Goal: Use online tool/utility: Use online tool/utility

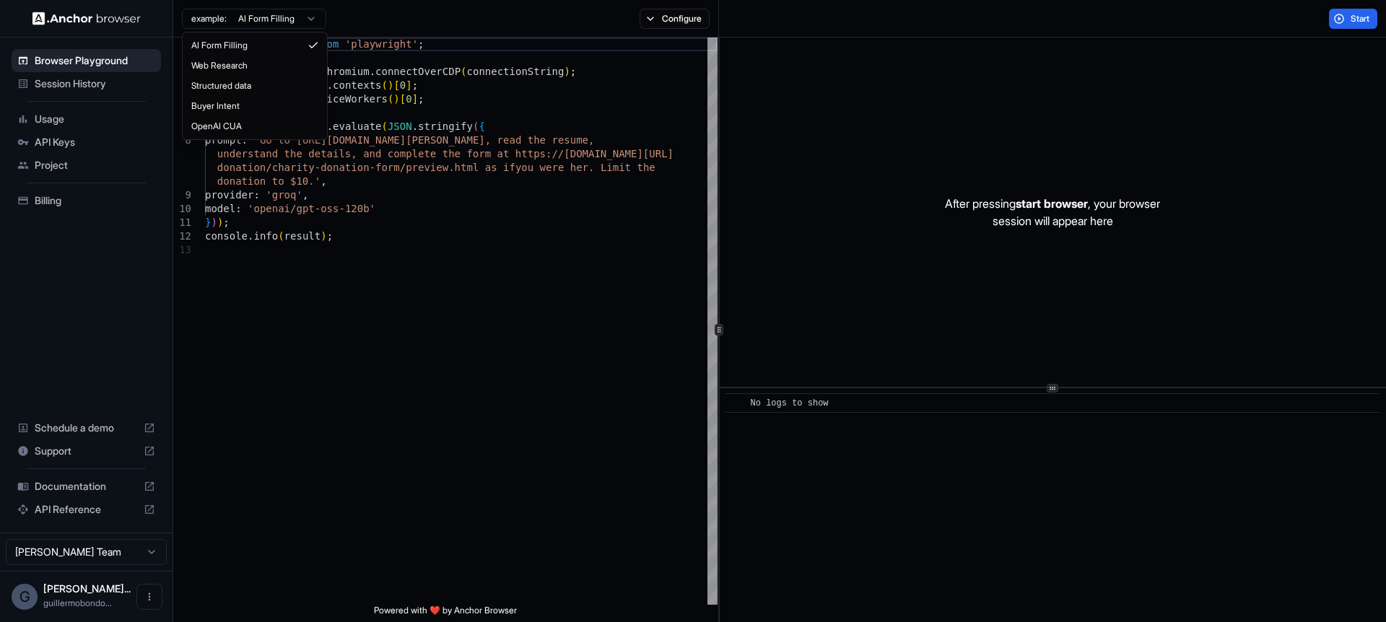
click at [309, 19] on html "Browser Playground Session History Usage API Keys Project Billing Schedule a de…" at bounding box center [693, 311] width 1386 height 622
click at [424, 226] on div "import { chromium } from 'playwright' ; const browser = await chromium . connec…" at bounding box center [461, 424] width 513 height 773
click at [433, 214] on div "import { chromium } from 'playwright' ; const browser = await chromium . connec…" at bounding box center [461, 424] width 513 height 773
click at [488, 197] on div "import { chromium } from 'playwright' ; const browser = await chromium . connec…" at bounding box center [461, 424] width 513 height 773
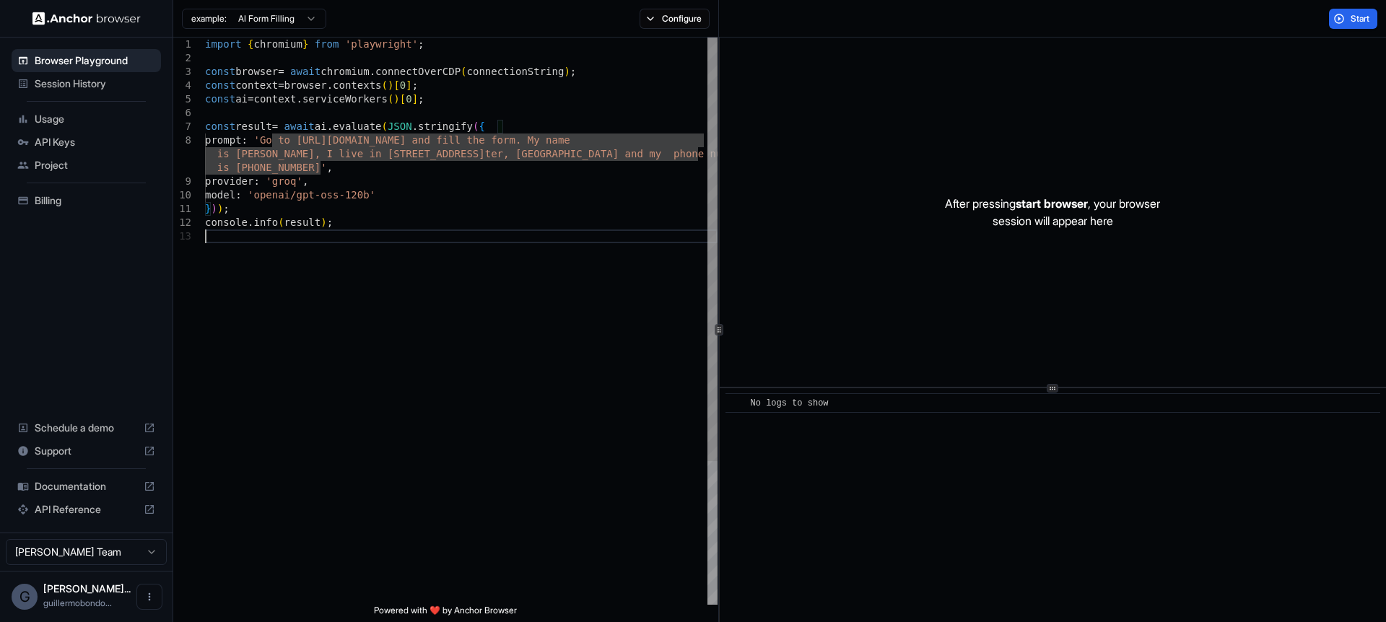
scroll to position [68, 0]
click at [588, 286] on div "import { chromium } from 'playwright' ; const browser = await chromium . connec…" at bounding box center [461, 418] width 513 height 760
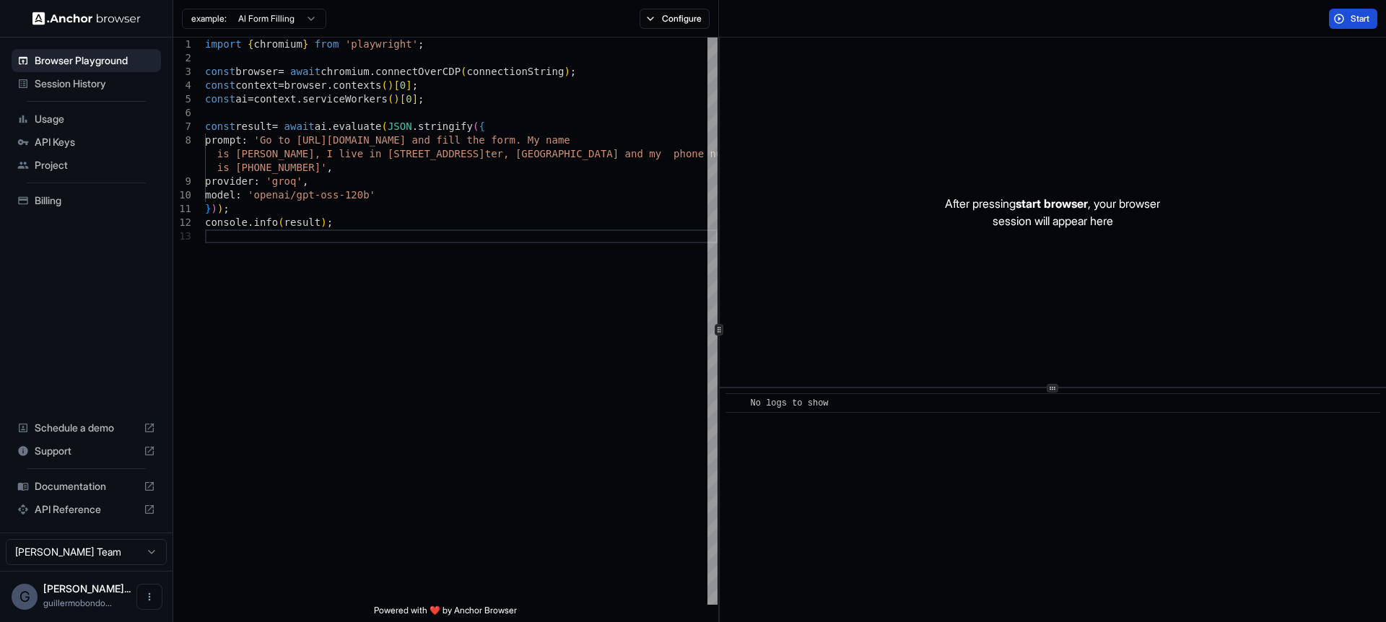
click at [1359, 19] on span "Start" at bounding box center [1361, 19] width 20 height 12
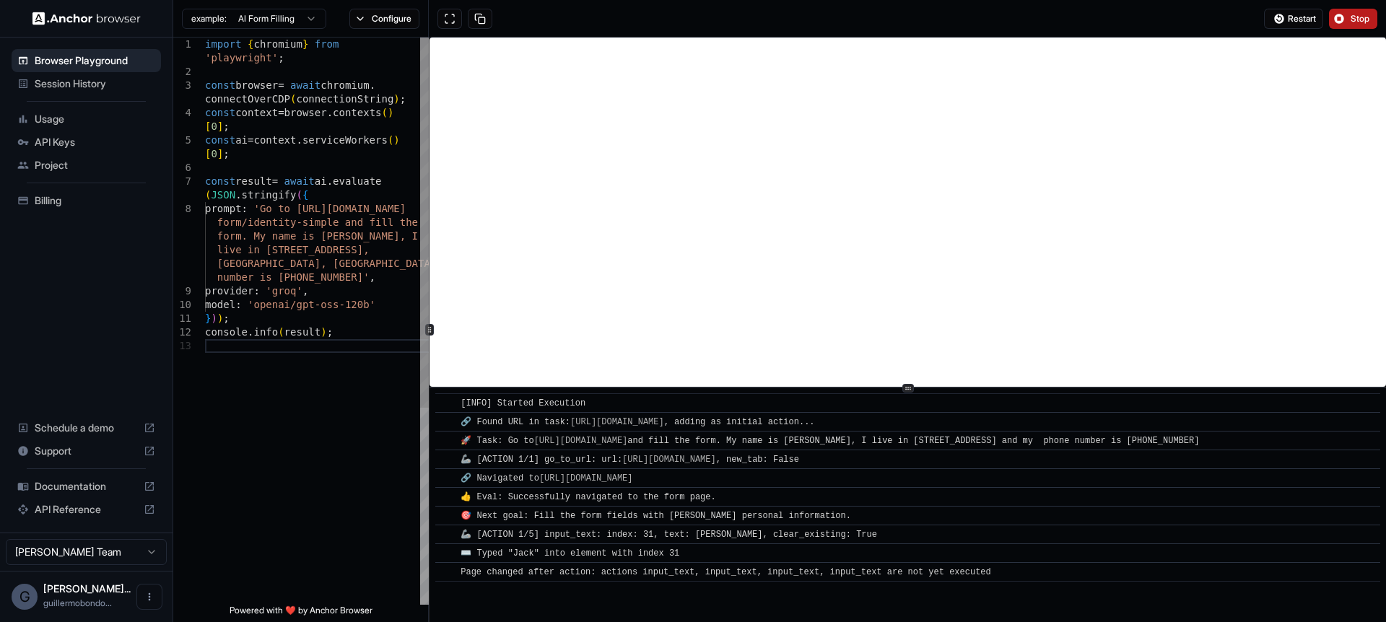
scroll to position [40, 0]
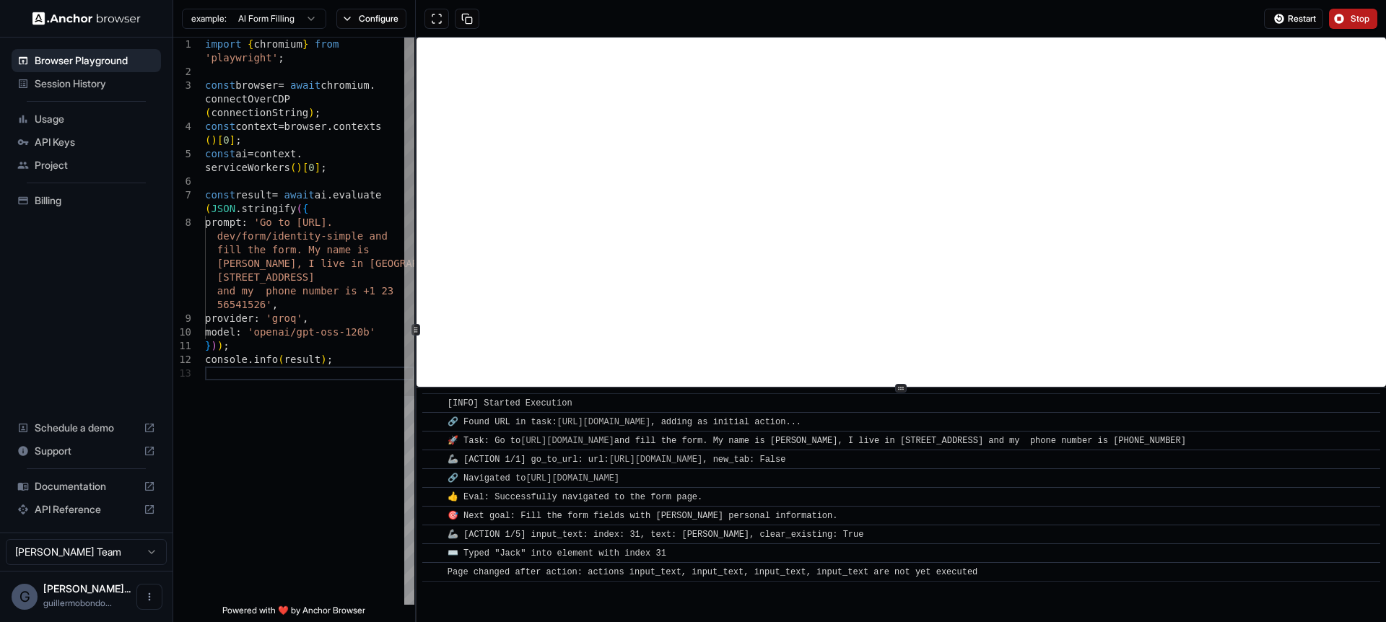
click at [375, 319] on div "**********" at bounding box center [779, 330] width 1213 height 585
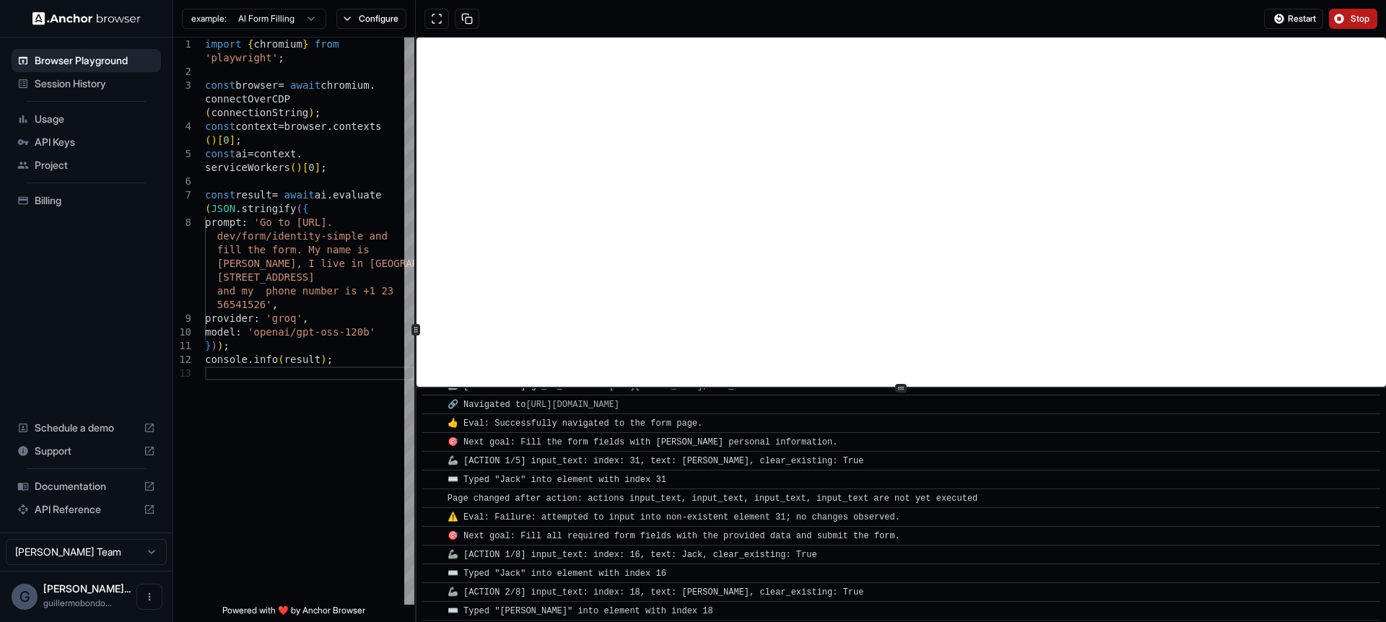
scroll to position [92, 0]
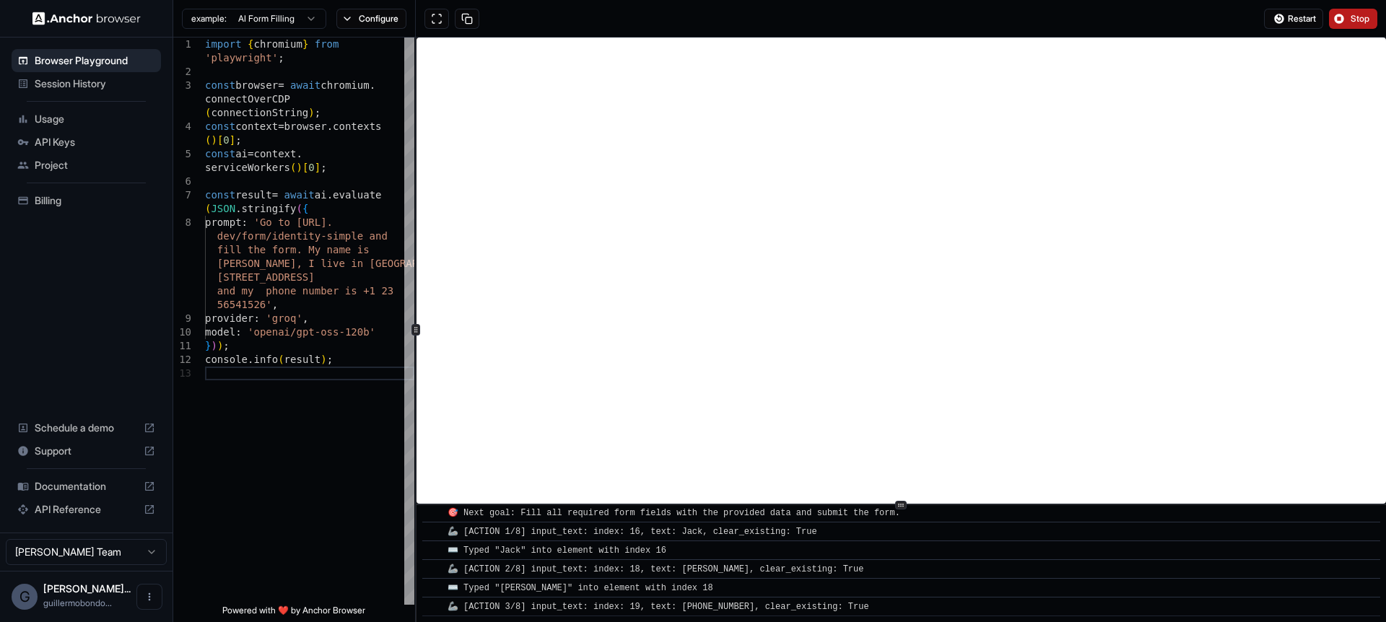
click at [904, 573] on div "​ [INFO] Started Execution ​ 🔗 Found URL in task: [URL][DOMAIN_NAME] , adding a…" at bounding box center [902, 330] width 970 height 585
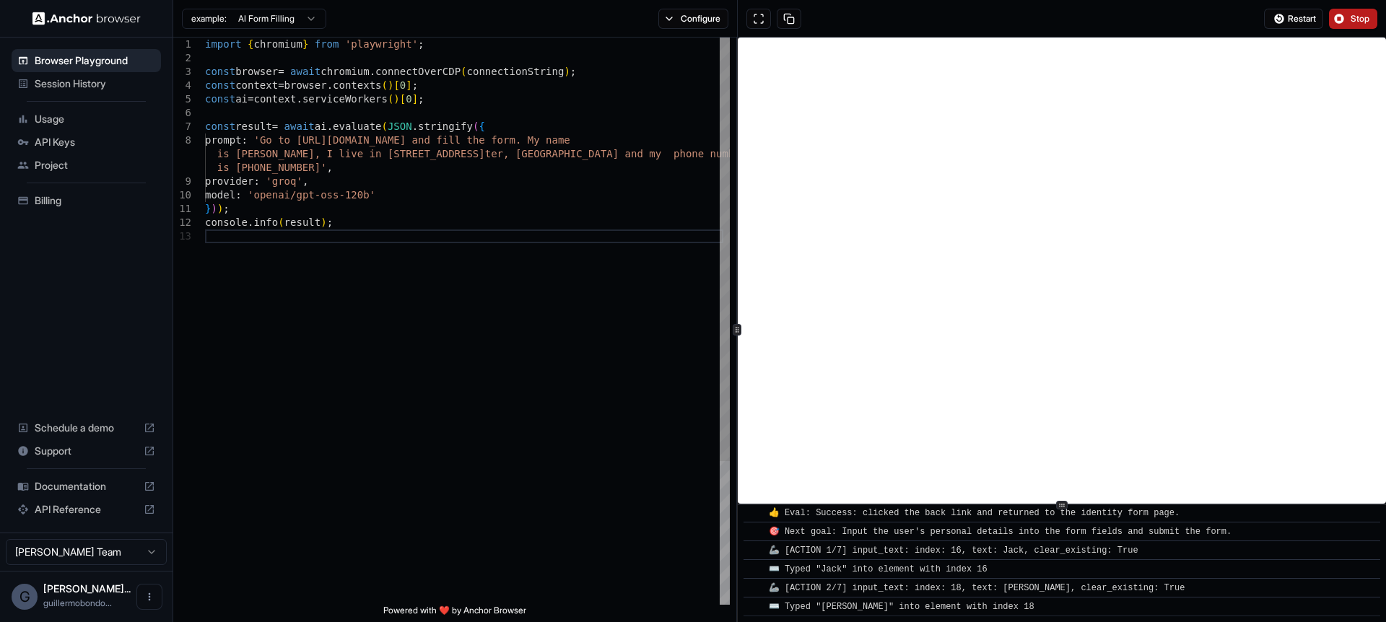
type textarea "**********"
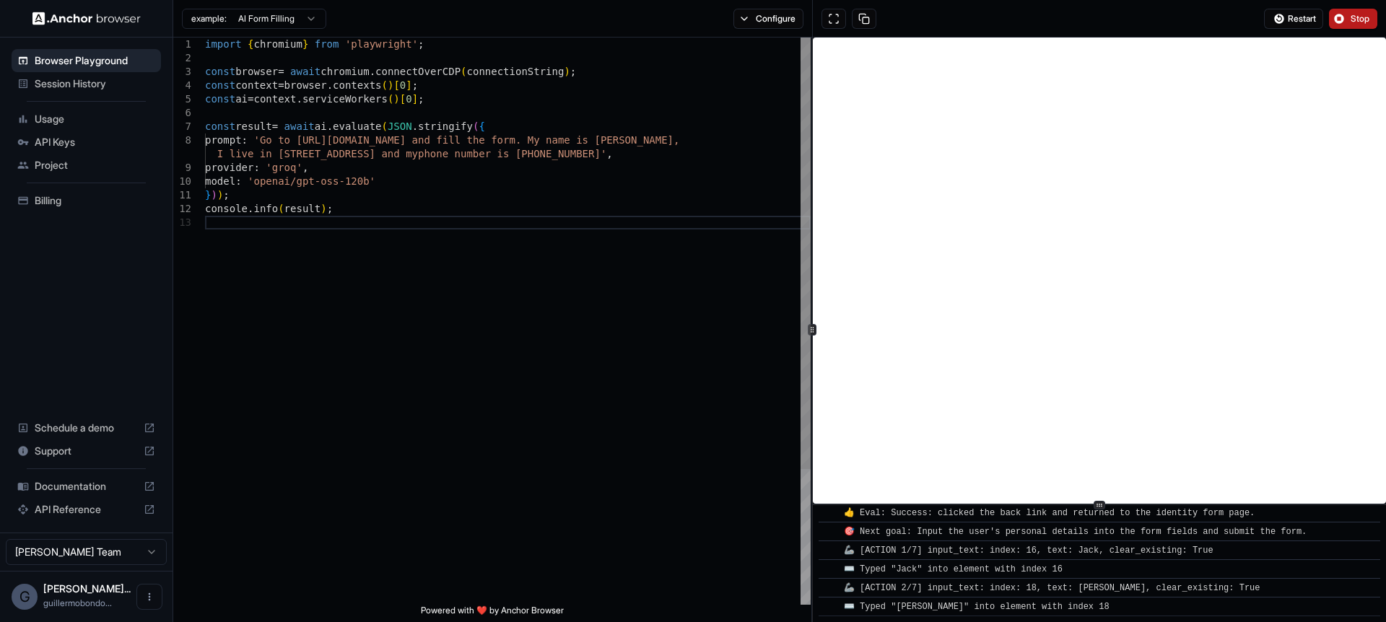
click at [812, 375] on div at bounding box center [812, 330] width 1 height 585
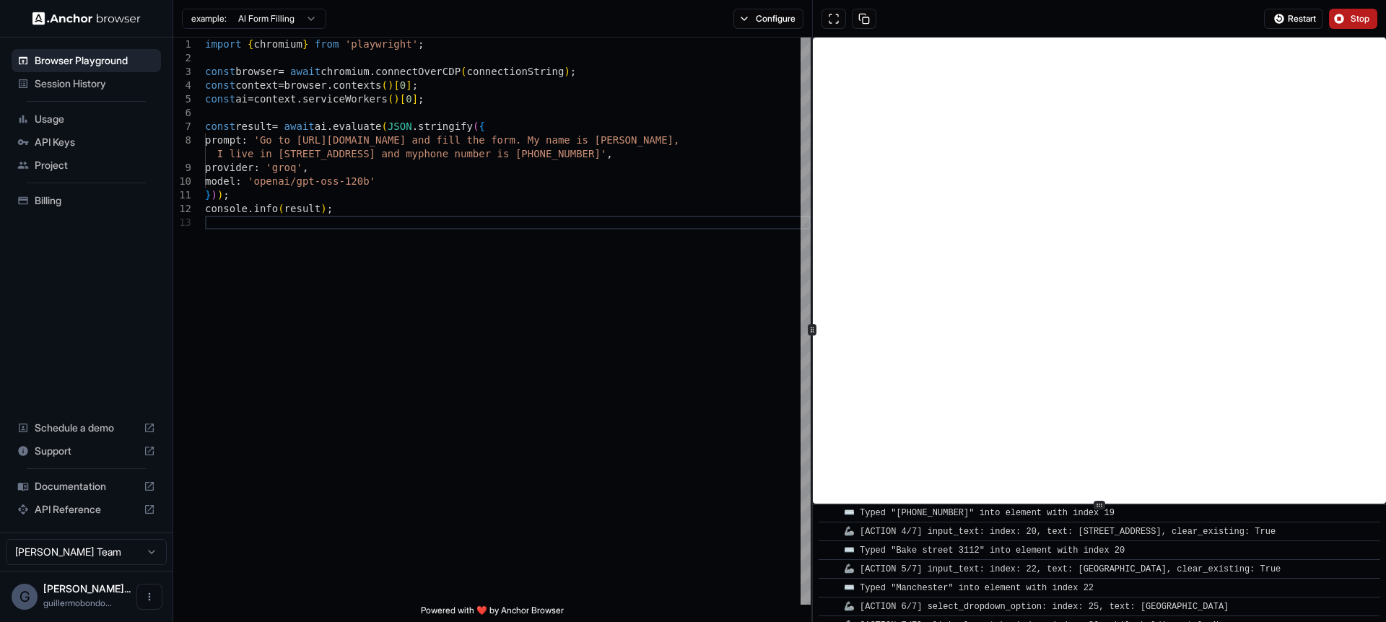
scroll to position [783, 0]
click at [113, 16] on img at bounding box center [86, 19] width 108 height 14
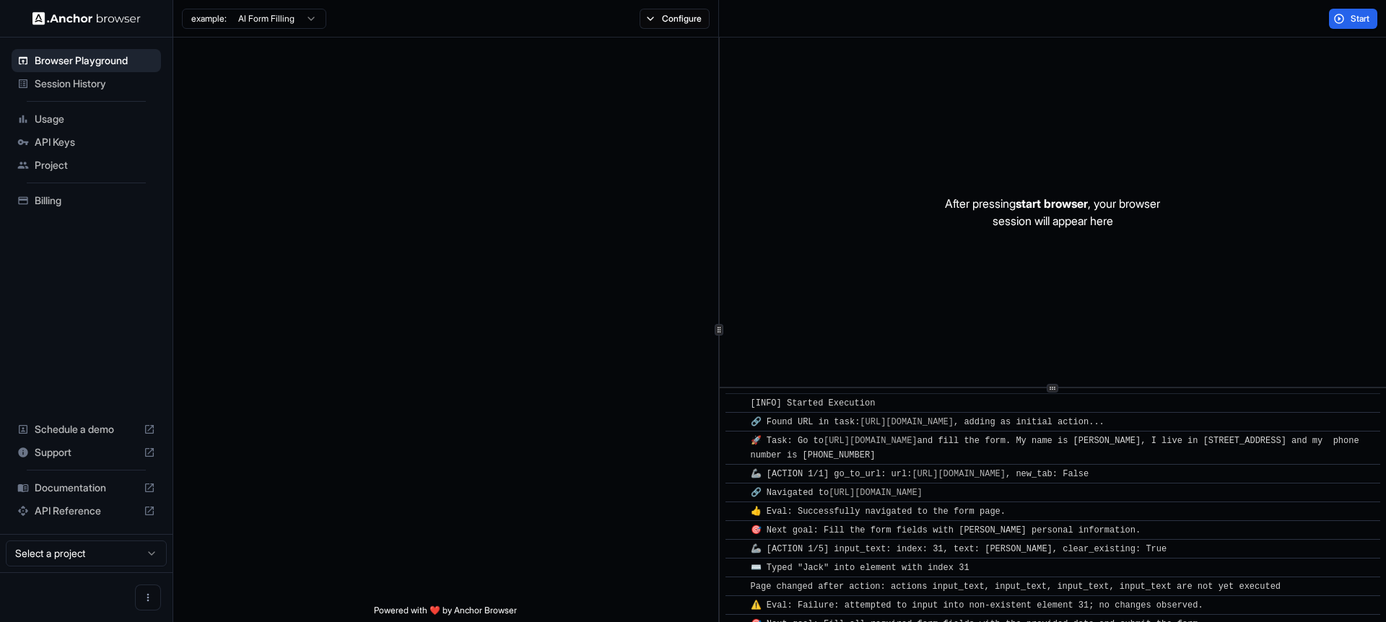
scroll to position [637, 0]
